Goal: Task Accomplishment & Management: Use online tool/utility

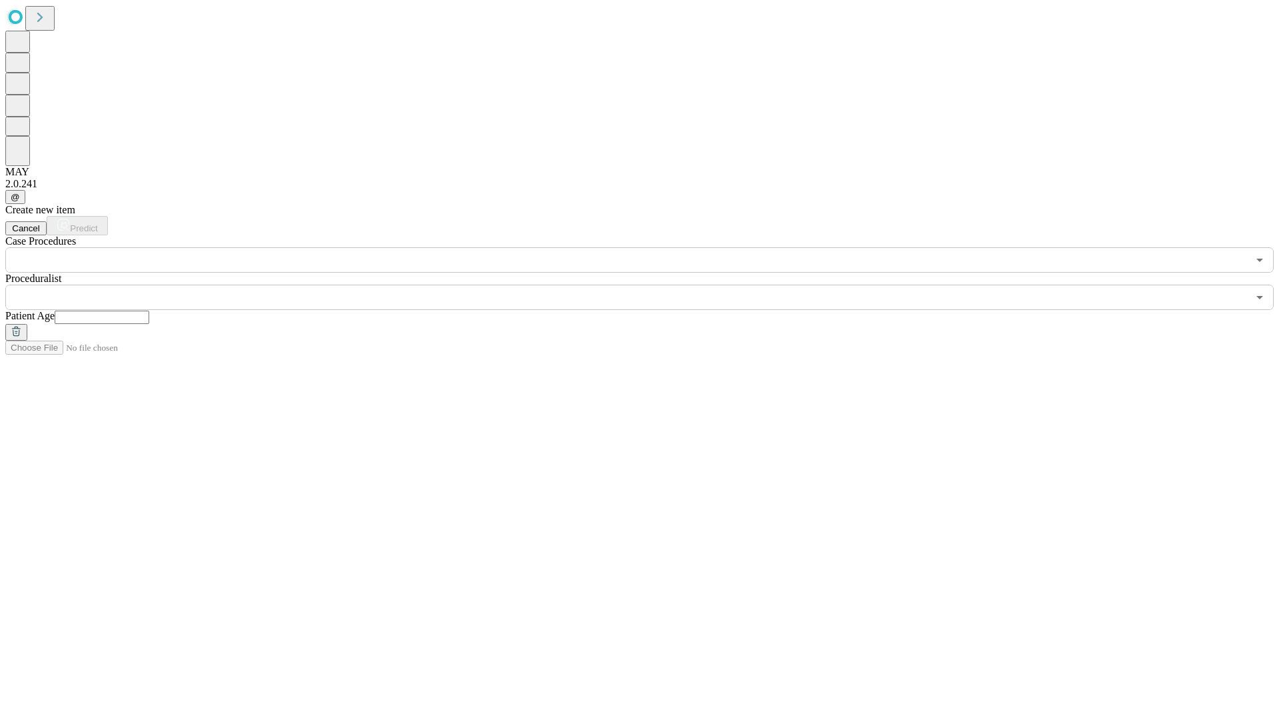
click at [149, 311] on input "text" at bounding box center [102, 317] width 95 height 13
type input "**"
click at [649, 285] on input "text" at bounding box center [626, 297] width 1243 height 25
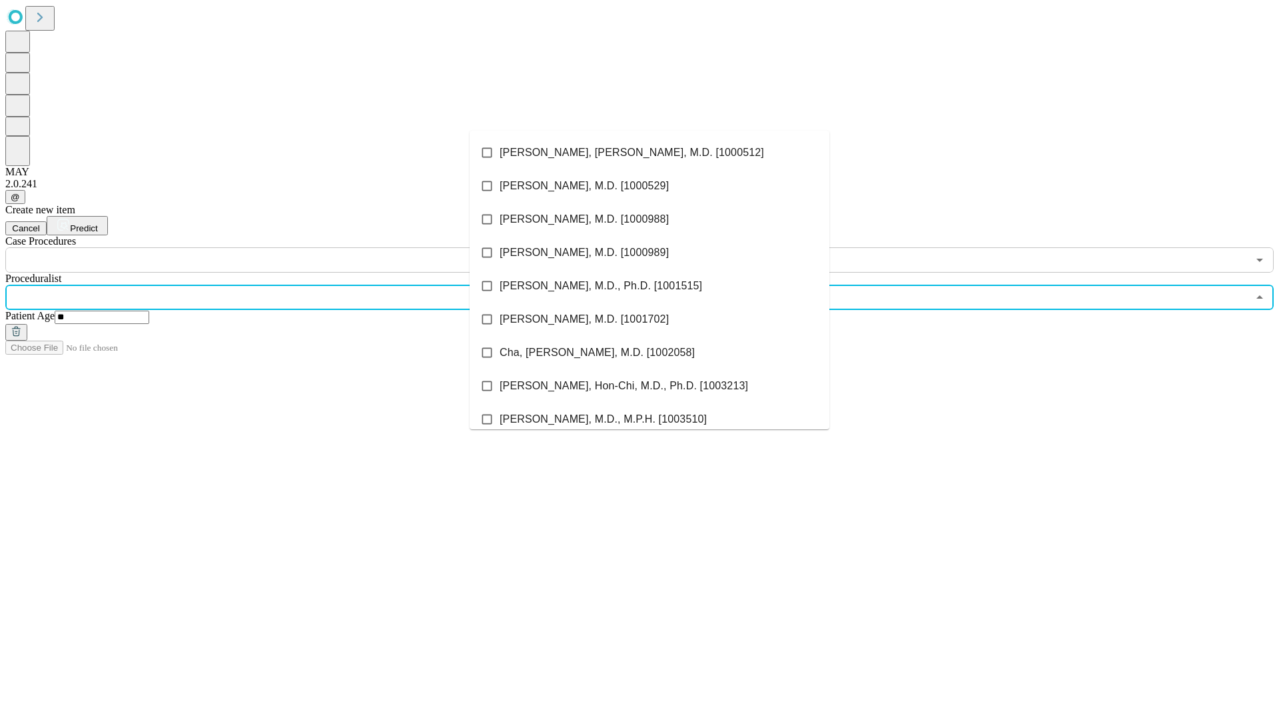
click at [650, 153] on li "[PERSON_NAME], [PERSON_NAME], M.D. [1000512]" at bounding box center [650, 152] width 360 height 33
click at [280, 247] on input "text" at bounding box center [626, 259] width 1243 height 25
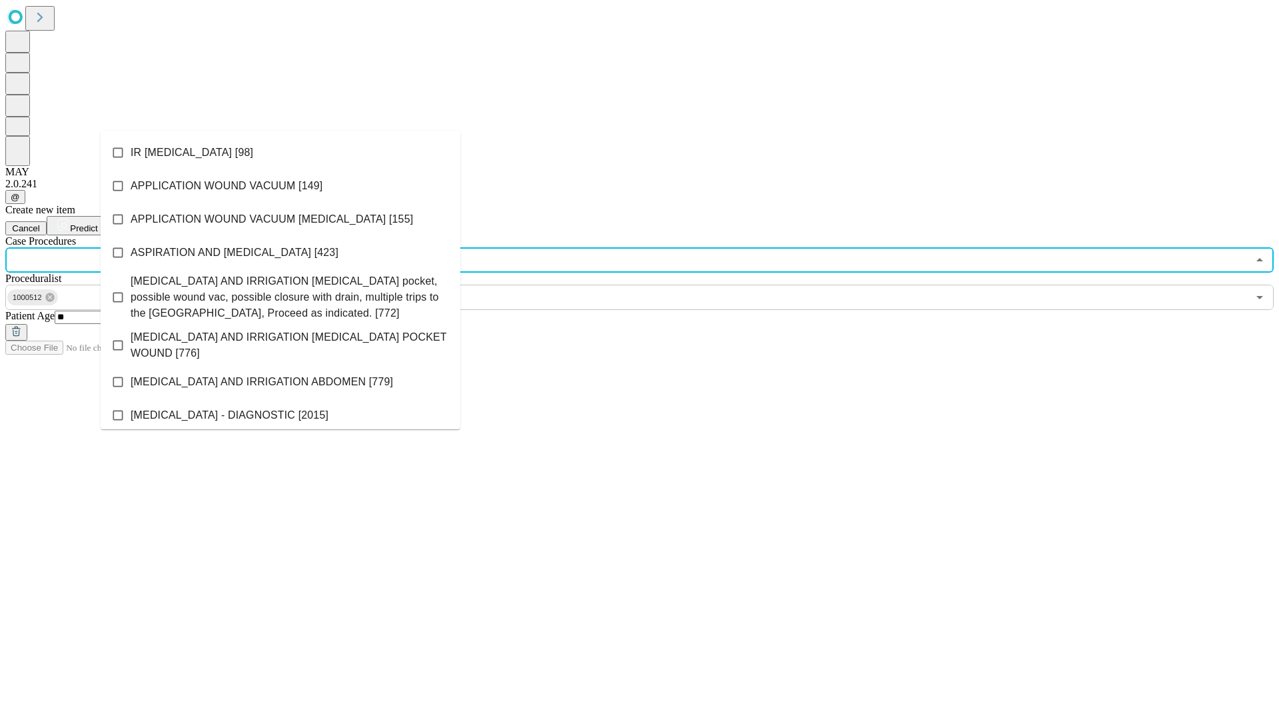
click at [281, 153] on li "IR [MEDICAL_DATA] [98]" at bounding box center [281, 152] width 360 height 33
